Goal: Transaction & Acquisition: Purchase product/service

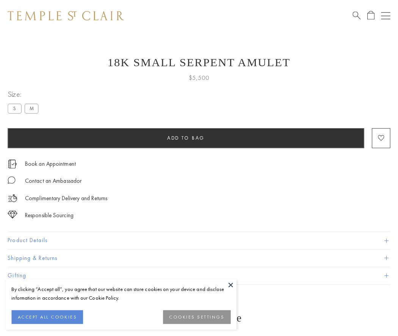
scroll to position [30, 0]
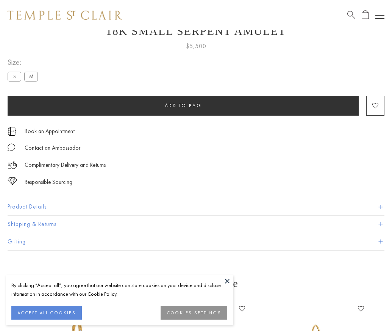
click at [183, 105] on span "Add to bag" at bounding box center [183, 105] width 37 height 6
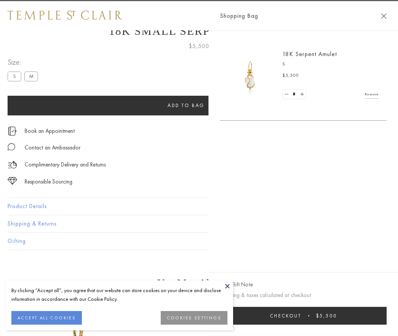
click at [357, 316] on button "Checkout $5,500" at bounding box center [303, 316] width 167 height 18
